Goal: Transaction & Acquisition: Purchase product/service

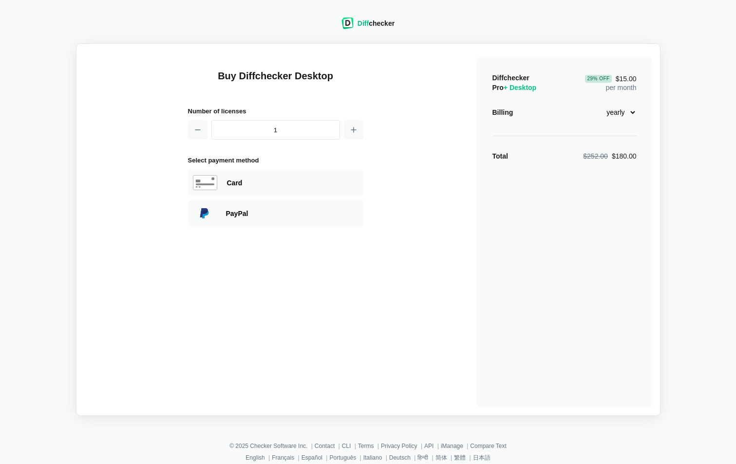
select select "desktop-yearly-180"
click at [284, 187] on div "Card" at bounding box center [292, 183] width 131 height 10
select select "[GEOGRAPHIC_DATA]"
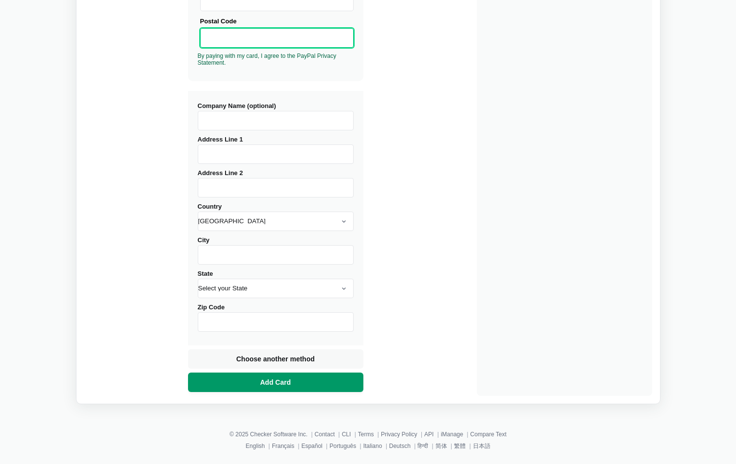
scroll to position [296, 0]
click at [309, 383] on button "Add Card" at bounding box center [275, 381] width 175 height 19
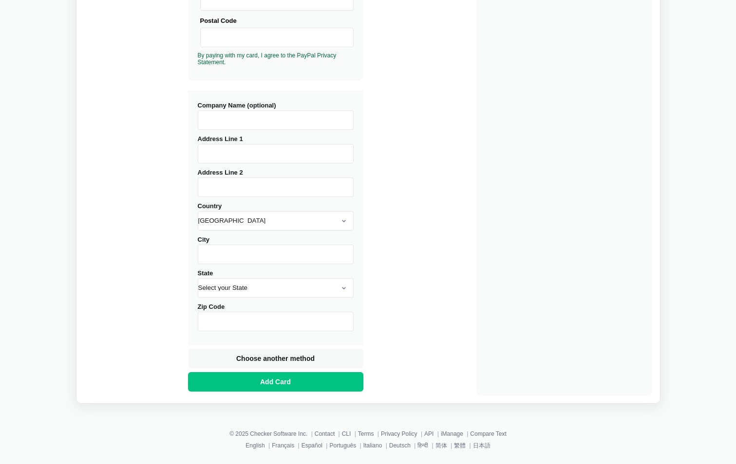
click at [233, 114] on input "Company Name (optional)" at bounding box center [276, 120] width 156 height 19
type input "Wabash"
type input "[STREET_ADDRESS]"
type input "North Fond du Lac"
select select "WI"
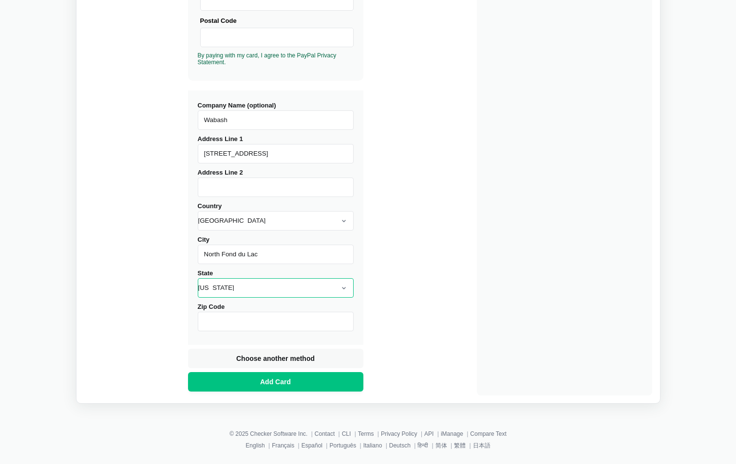
type input "54935"
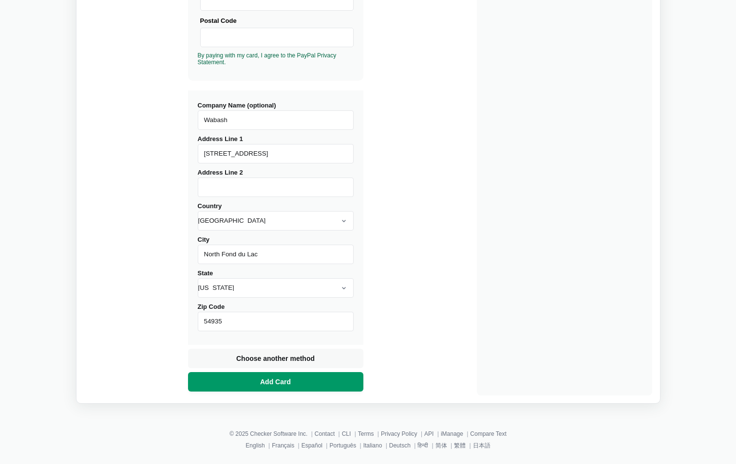
click at [290, 387] on span "Add Card" at bounding box center [275, 382] width 35 height 10
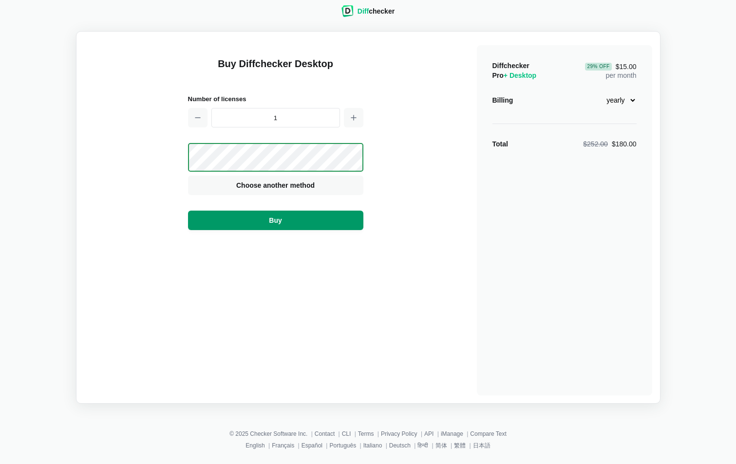
click at [316, 226] on button "Buy" at bounding box center [275, 220] width 175 height 19
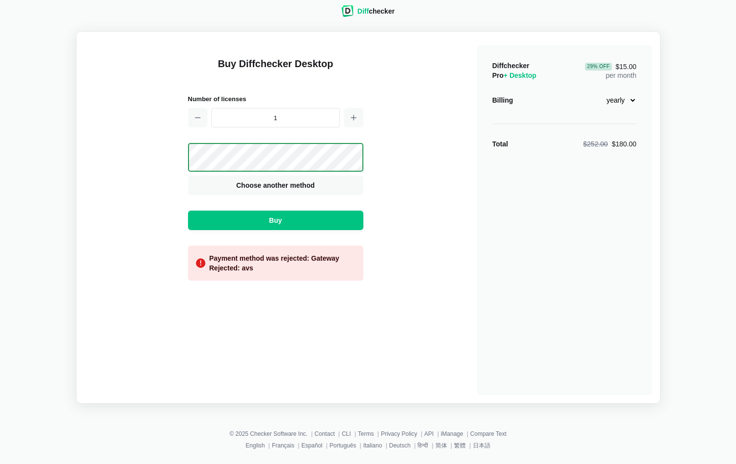
click at [432, 264] on div "Buy Diffchecker Desktop Number of licenses 1 Visa MasterCard Union Pay American…" at bounding box center [368, 217] width 568 height 356
click at [264, 324] on div "Buy Diffchecker Desktop Number of licenses 1 Visa MasterCard Union Pay American…" at bounding box center [275, 220] width 175 height 351
click at [471, 315] on div "Buy Diffchecker Desktop Number of licenses 1 Visa MasterCard Union Pay American…" at bounding box center [368, 217] width 568 height 356
click at [400, 331] on div "Buy Diffchecker Desktop Number of licenses 1 Visa MasterCard Union Pay American…" at bounding box center [368, 217] width 568 height 356
click at [481, 331] on div "Diffchecker Pro + Desktop 29 % Off $15.00 per month Billing monthly yearly Tota…" at bounding box center [564, 220] width 175 height 351
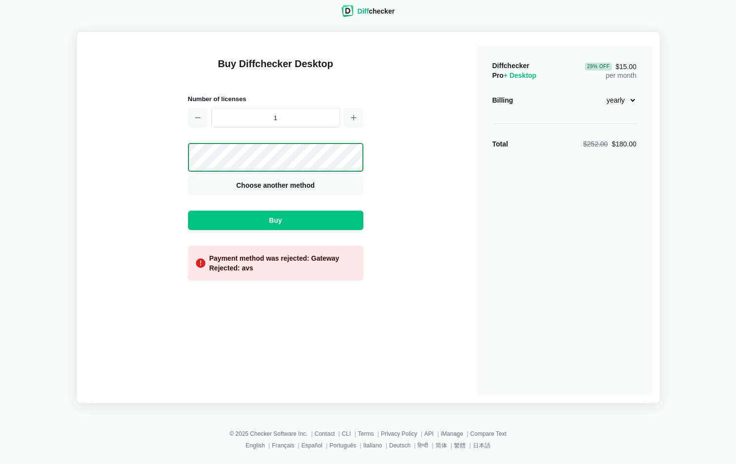
click at [430, 360] on div "Buy Diffchecker Desktop Number of licenses 1 Visa MasterCard Union Pay American…" at bounding box center [368, 217] width 568 height 356
click at [406, 375] on div "Buy Diffchecker Desktop Number of licenses 1 Visa MasterCard Union Pay American…" at bounding box center [368, 217] width 568 height 356
click at [286, 374] on div "Buy Diffchecker Desktop Number of licenses 1 Visa MasterCard Union Pay American…" at bounding box center [275, 220] width 175 height 351
click at [114, 202] on div "Buy Diffchecker Desktop Number of licenses 1 Visa MasterCard Union Pay American…" at bounding box center [368, 217] width 568 height 356
